Goal: Task Accomplishment & Management: Manage account settings

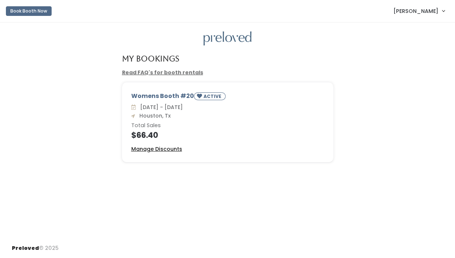
click at [159, 149] on u "Manage Discounts" at bounding box center [156, 148] width 51 height 7
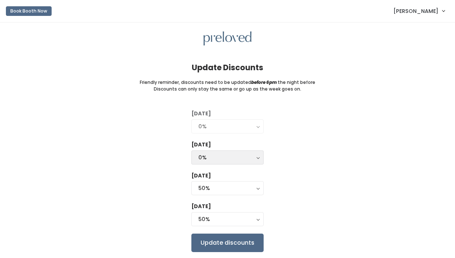
click at [256, 155] on button "0%" at bounding box center [227, 157] width 72 height 14
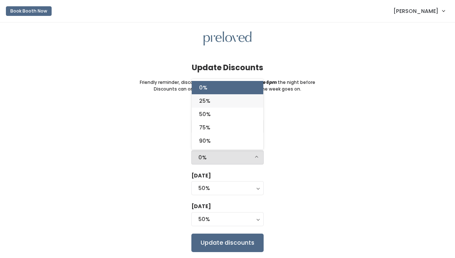
click at [242, 100] on link "25%" at bounding box center [228, 100] width 72 height 13
select select "25%"
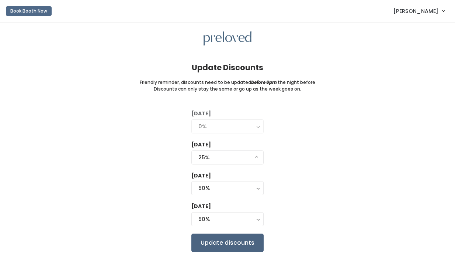
click at [252, 246] on input "Update discounts" at bounding box center [227, 242] width 72 height 18
